Goal: Task Accomplishment & Management: Manage account settings

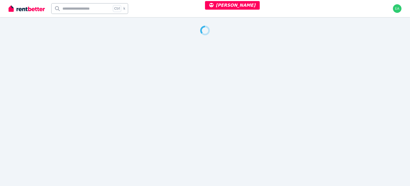
select select "***"
select select "**********"
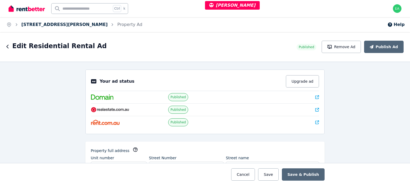
click at [50, 24] on link "26 Parnell Street, Strathfield" at bounding box center [64, 24] width 86 height 5
